Goal: Task Accomplishment & Management: Complete application form

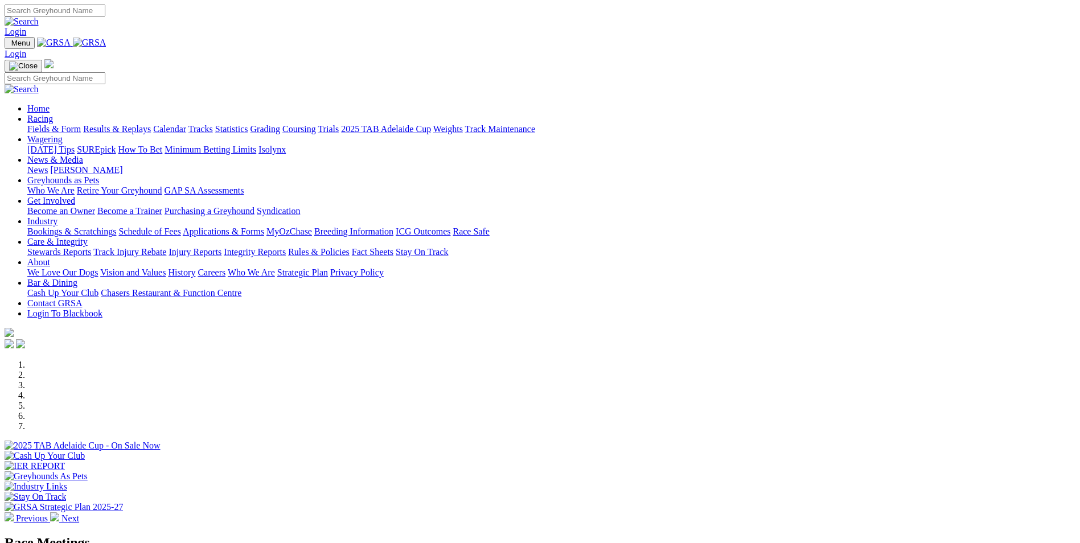
click at [116, 227] on link "Bookings & Scratchings" at bounding box center [71, 232] width 89 height 10
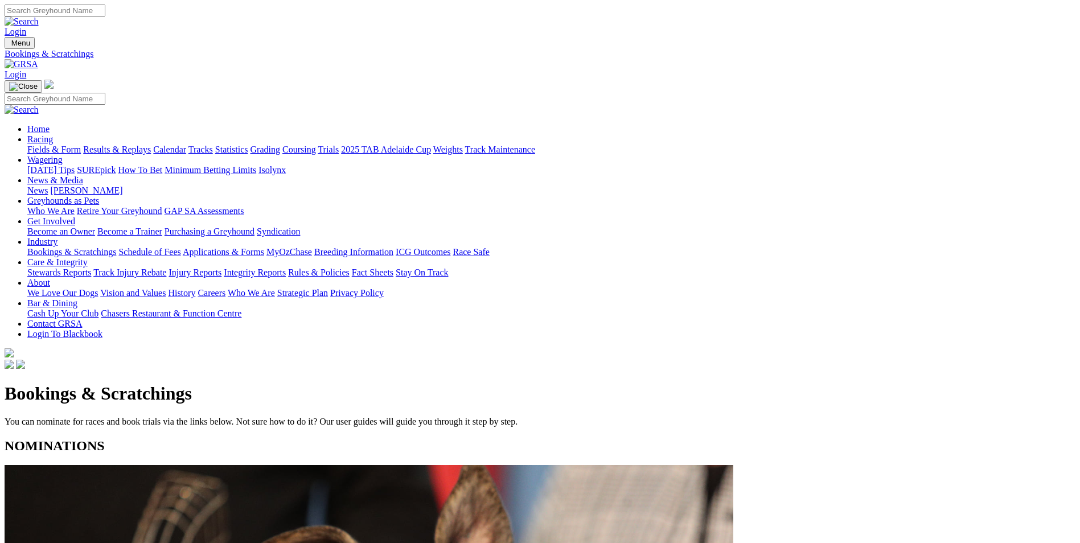
click at [280, 145] on link "Grading" at bounding box center [266, 150] width 30 height 10
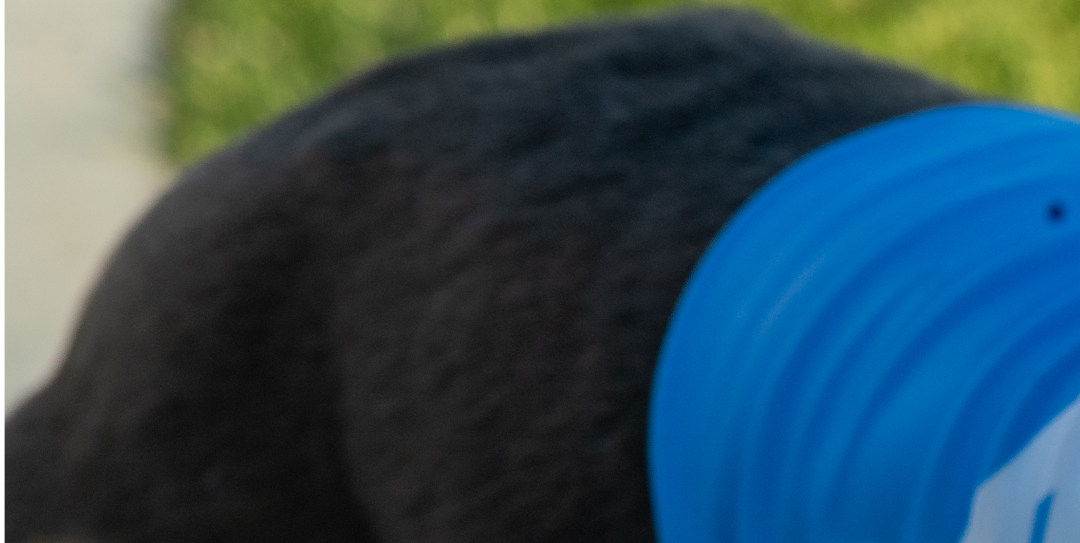
scroll to position [1253, 0]
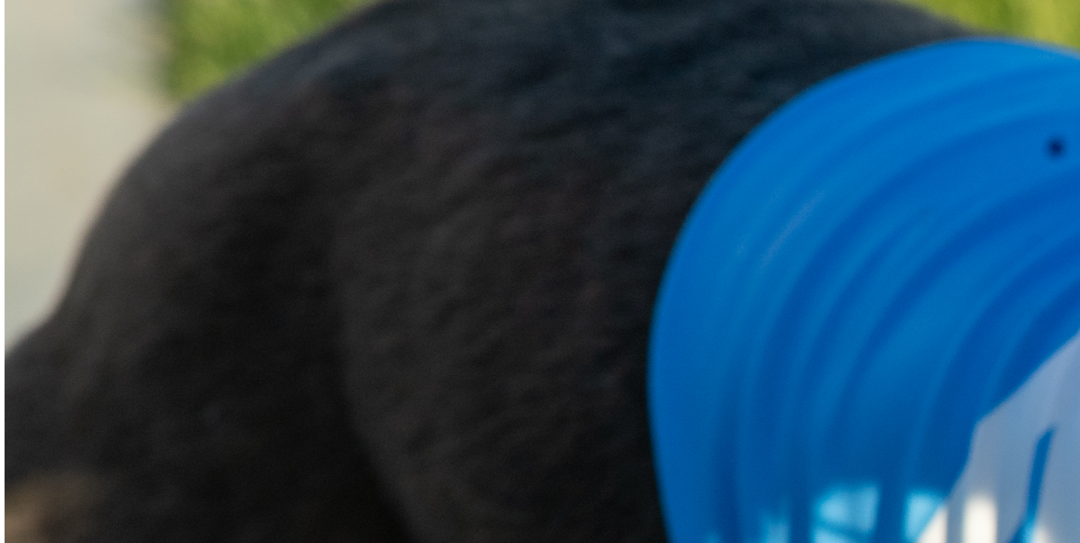
scroll to position [1310, 0]
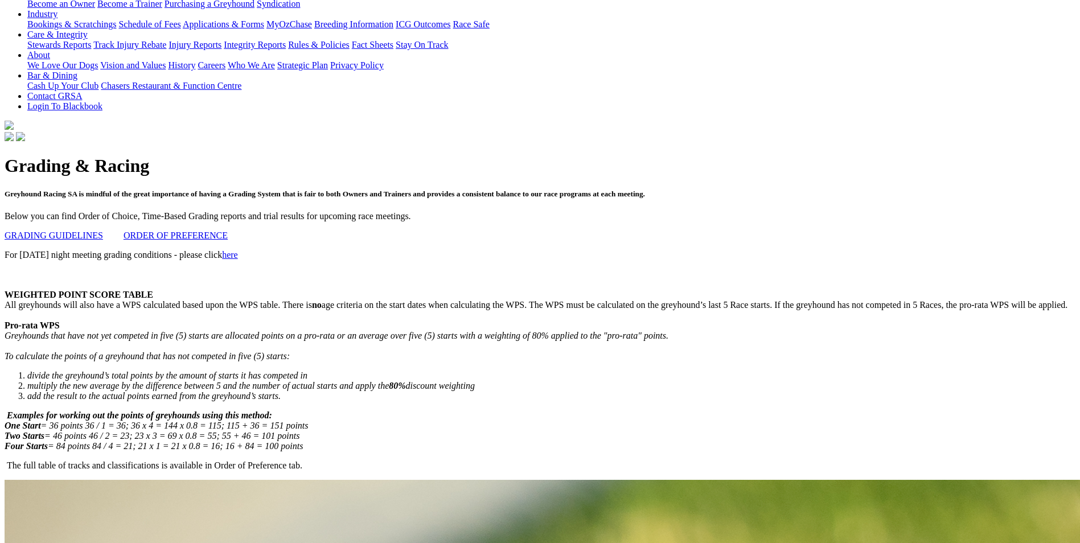
scroll to position [0, 0]
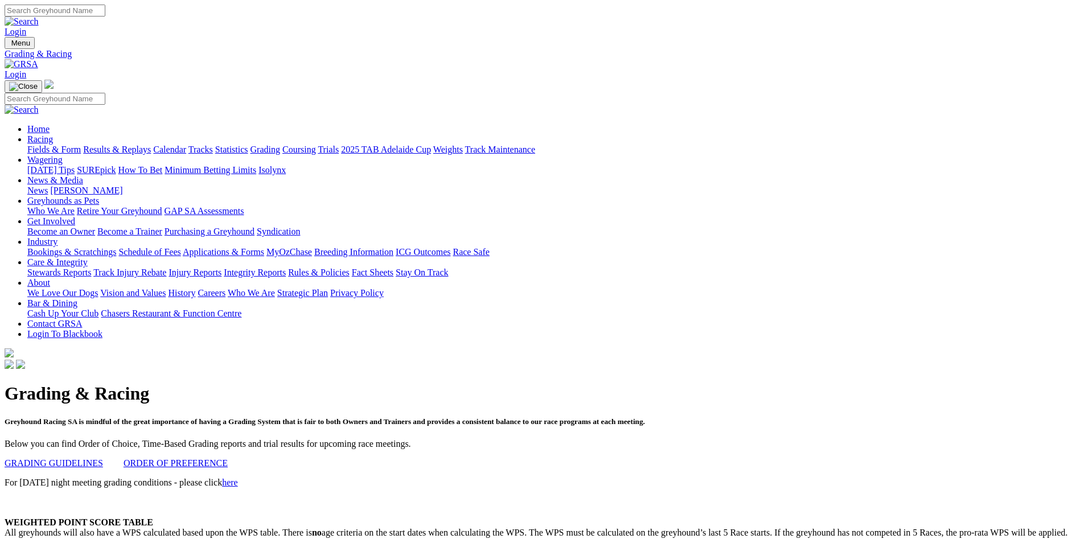
click at [280, 145] on link "Grading" at bounding box center [266, 150] width 30 height 10
click at [116, 247] on link "Bookings & Scratchings" at bounding box center [71, 252] width 89 height 10
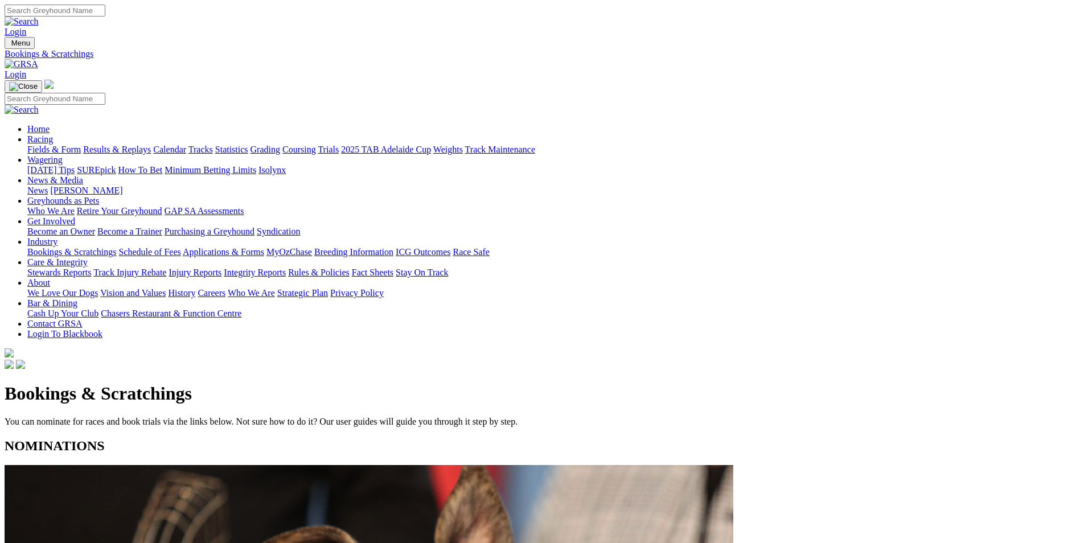
click at [280, 145] on link "Grading" at bounding box center [266, 150] width 30 height 10
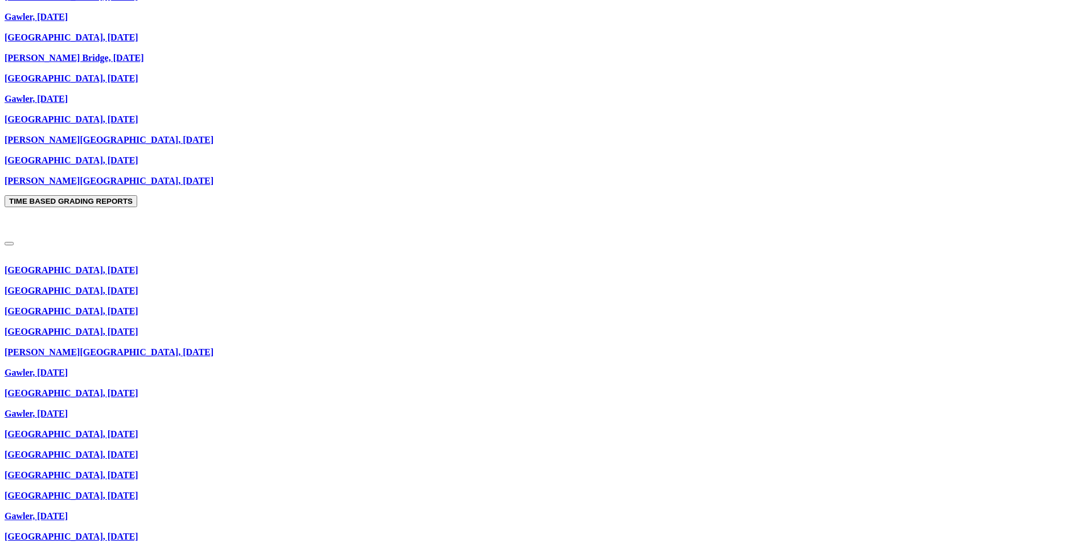
scroll to position [1253, 0]
